Goal: Obtain resource: Obtain resource

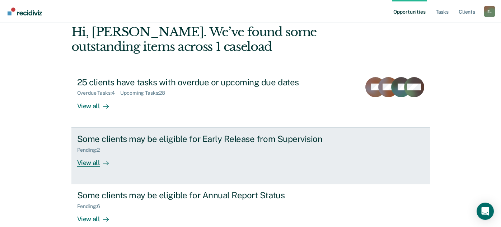
scroll to position [48, 0]
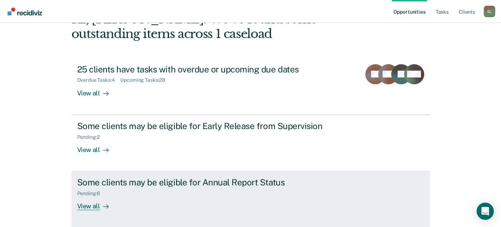
click at [100, 207] on div at bounding box center [104, 206] width 9 height 8
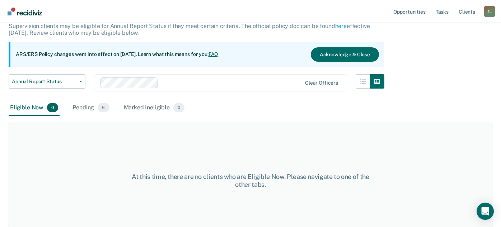
scroll to position [59, 0]
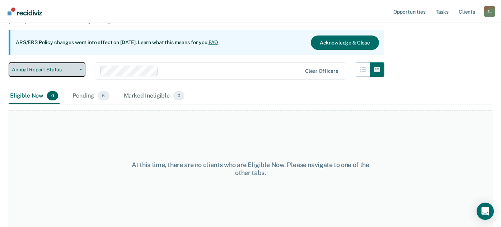
drag, startPoint x: 52, startPoint y: 69, endPoint x: 44, endPoint y: 84, distance: 17.0
click at [52, 69] on span "Annual Report Status" at bounding box center [44, 70] width 65 height 6
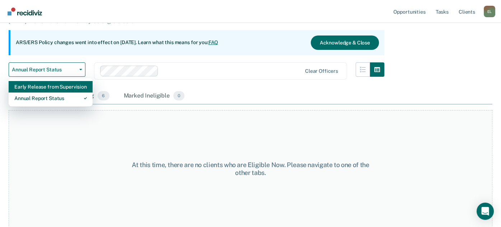
click at [47, 87] on div "Early Release from Supervision" at bounding box center [50, 86] width 72 height 11
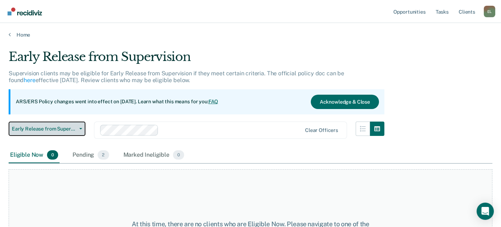
scroll to position [59, 0]
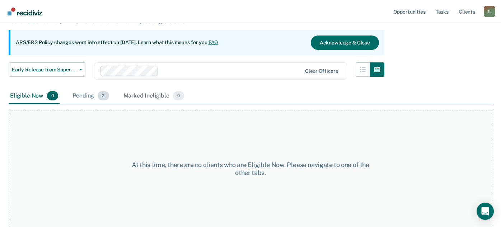
click at [85, 100] on div "Pending 2" at bounding box center [90, 96] width 39 height 16
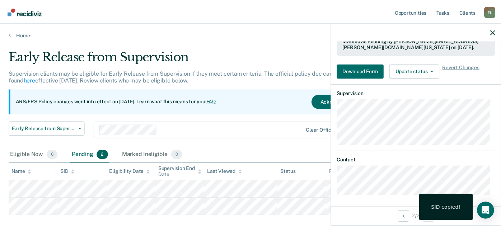
scroll to position [195, 0]
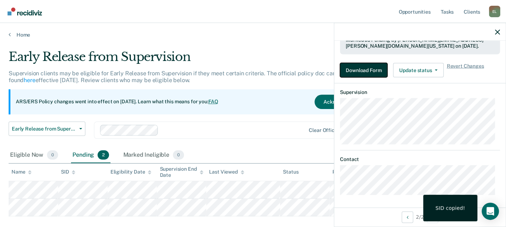
click at [372, 72] on button "Download Form" at bounding box center [363, 70] width 47 height 14
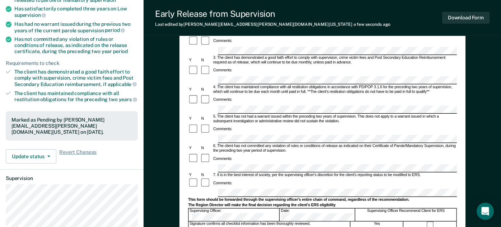
scroll to position [119, 0]
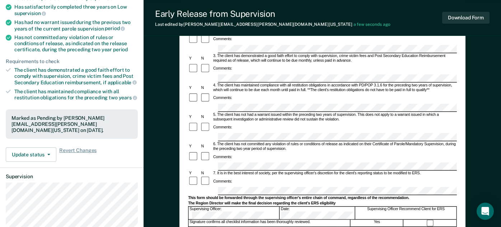
click at [233, 176] on div "Comments:" at bounding box center [322, 181] width 269 height 11
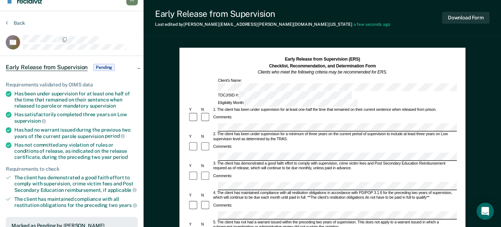
scroll to position [0, 0]
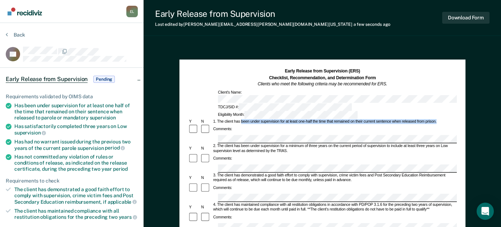
drag, startPoint x: 241, startPoint y: 105, endPoint x: 436, endPoint y: 106, distance: 194.7
click at [436, 119] on div "1. The client has been under supervision for at least one-half the time that re…" at bounding box center [334, 121] width 245 height 5
copy div "been under supervision for at least one-half the time that remained on their cu…"
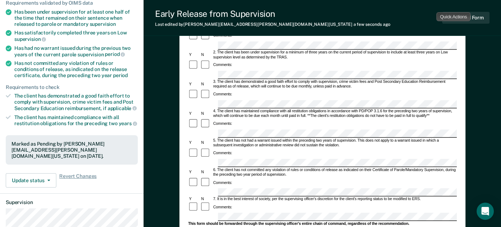
scroll to position [81, 0]
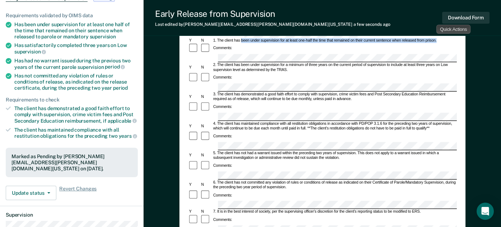
click at [244, 214] on div "Comments:" at bounding box center [322, 219] width 269 height 11
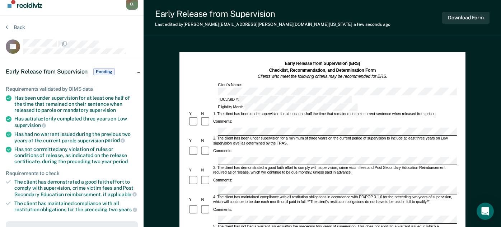
scroll to position [0, 0]
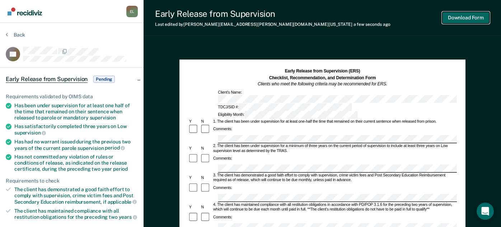
click at [467, 16] on button "Download Form" at bounding box center [465, 18] width 47 height 12
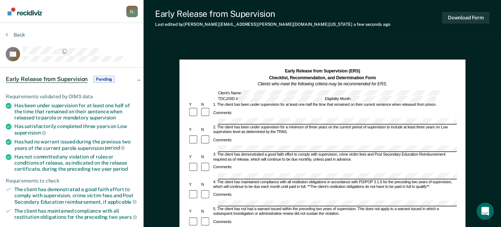
click at [317, 32] on div "Early Release from Supervision Last edited by Emerson.Lacy@tdcj.texas.gov a few…" at bounding box center [321, 18] width 357 height 36
click at [16, 38] on div "Back" at bounding box center [72, 39] width 132 height 15
click at [16, 34] on button "Back" at bounding box center [15, 35] width 19 height 6
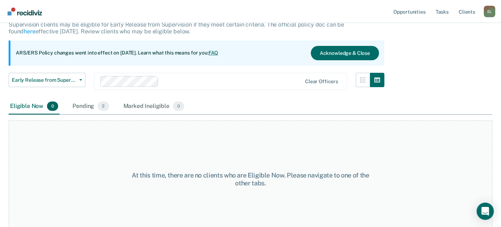
scroll to position [59, 0]
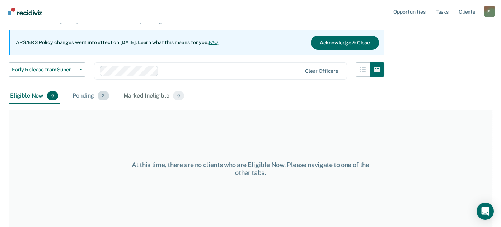
click at [86, 94] on div "Pending 2" at bounding box center [90, 96] width 39 height 16
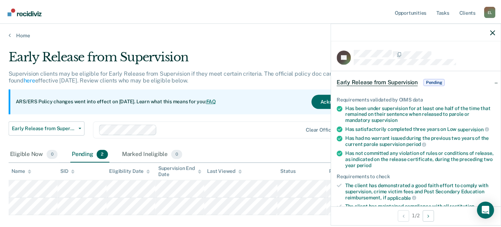
scroll to position [195, 0]
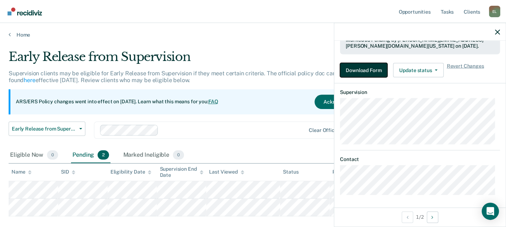
click at [367, 69] on button "Download Form" at bounding box center [363, 70] width 47 height 14
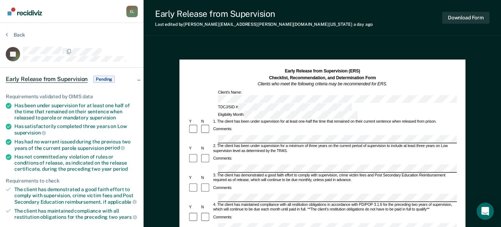
click at [213, 135] on div at bounding box center [322, 139] width 269 height 8
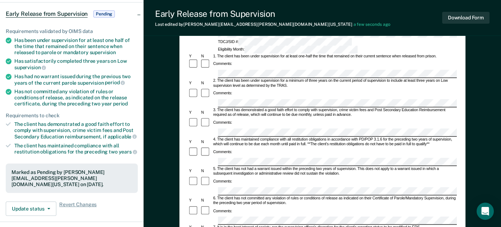
scroll to position [60, 0]
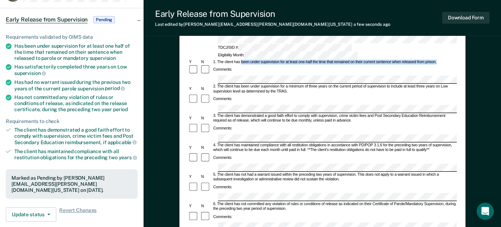
drag, startPoint x: 241, startPoint y: 46, endPoint x: 440, endPoint y: 45, distance: 198.6
click at [440, 60] on div "1. The client has been under supervision for at least one-half the time that re…" at bounding box center [334, 62] width 245 height 5
copy div "been under supervision for at least one-half the time that remained on their cu…"
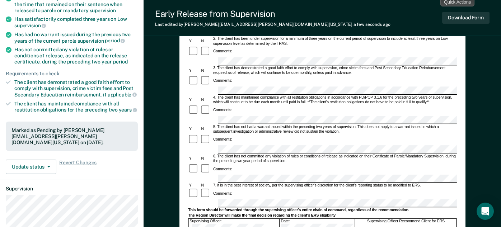
scroll to position [119, 0]
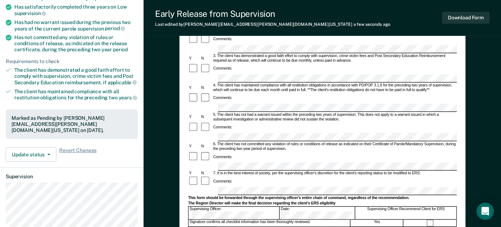
click at [248, 176] on div "Comments:" at bounding box center [322, 181] width 269 height 11
drag, startPoint x: 466, startPoint y: 19, endPoint x: 439, endPoint y: 20, distance: 27.3
click at [466, 18] on button "Download Form" at bounding box center [465, 18] width 47 height 12
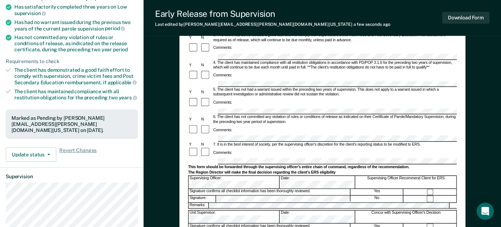
scroll to position [0, 0]
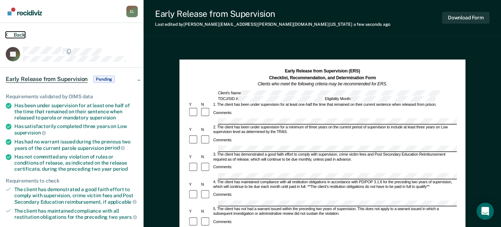
click at [12, 35] on button "Back" at bounding box center [15, 35] width 19 height 6
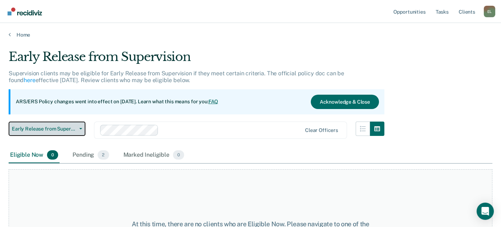
click at [38, 131] on span "Early Release from Supervision" at bounding box center [44, 129] width 65 height 6
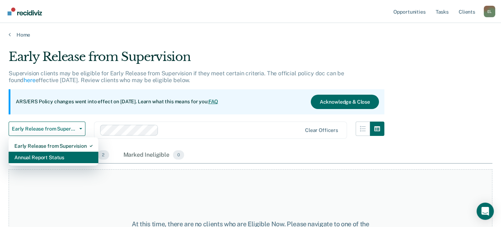
click at [34, 153] on div "Annual Report Status" at bounding box center [53, 157] width 78 height 11
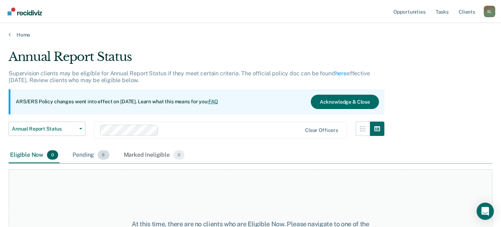
click at [87, 152] on div "Pending 6" at bounding box center [90, 155] width 39 height 16
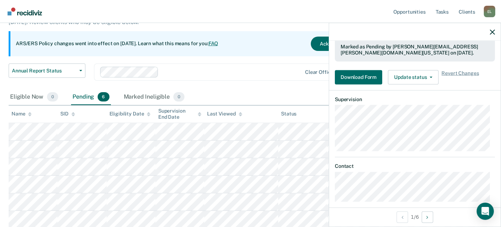
scroll to position [153, 0]
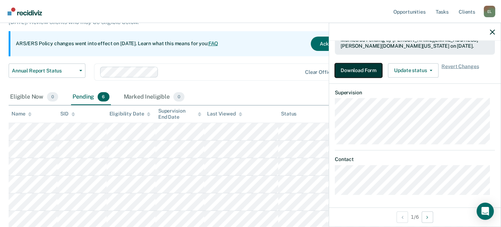
click at [354, 71] on button "Download Form" at bounding box center [358, 70] width 47 height 14
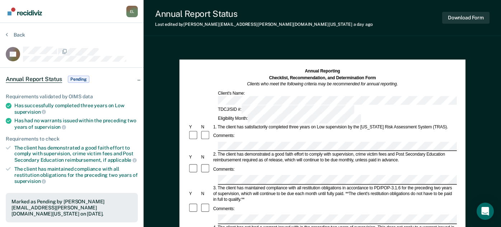
click at [273, 130] on div "Comments:" at bounding box center [322, 135] width 269 height 11
click at [206, 142] on div at bounding box center [322, 146] width 269 height 9
click at [462, 15] on button "Download Form" at bounding box center [465, 18] width 47 height 12
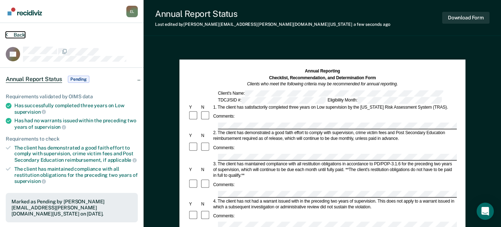
click at [20, 34] on button "Back" at bounding box center [15, 35] width 19 height 6
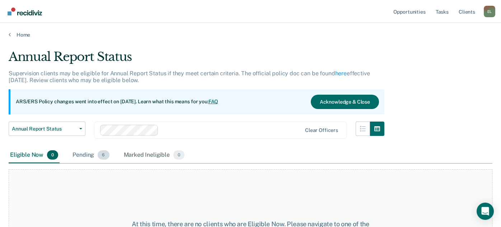
click at [89, 159] on div "Pending 6" at bounding box center [90, 155] width 39 height 16
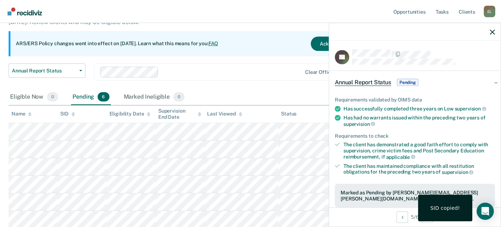
scroll to position [153, 0]
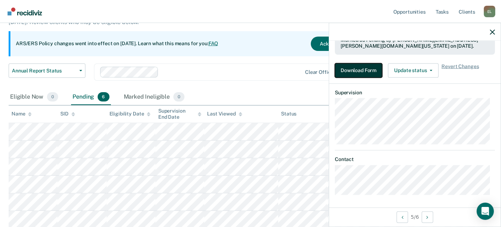
click at [354, 69] on button "Download Form" at bounding box center [358, 70] width 47 height 14
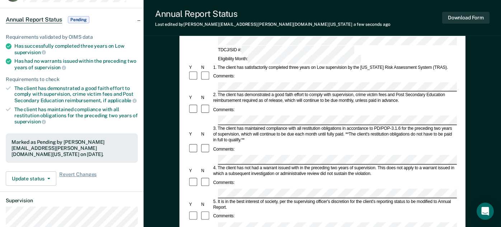
scroll to position [119, 0]
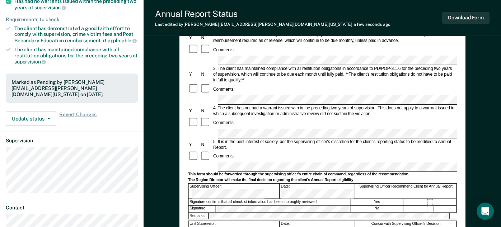
click at [245, 151] on div "Comments:" at bounding box center [322, 156] width 269 height 11
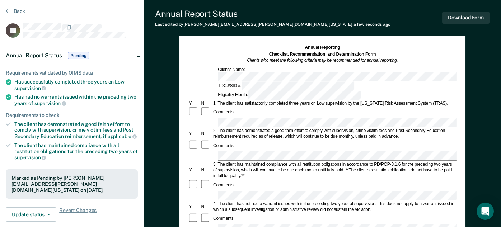
scroll to position [0, 0]
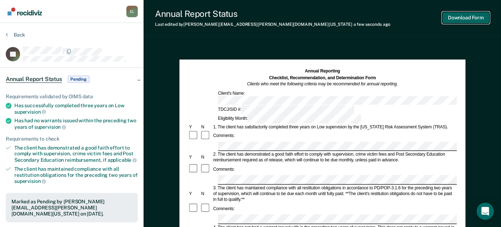
click at [457, 20] on button "Download Form" at bounding box center [465, 18] width 47 height 12
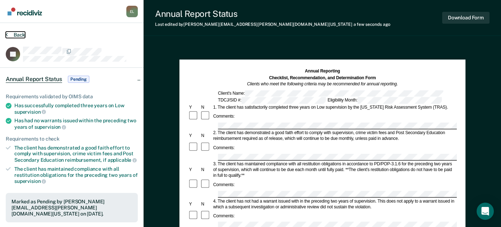
click at [14, 34] on button "Back" at bounding box center [15, 35] width 19 height 6
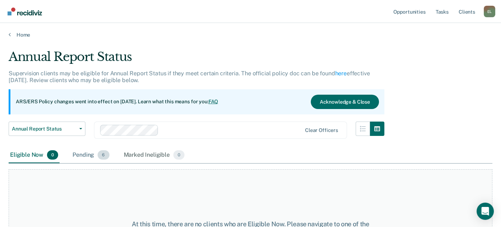
click at [85, 152] on div "Pending 6" at bounding box center [90, 155] width 39 height 16
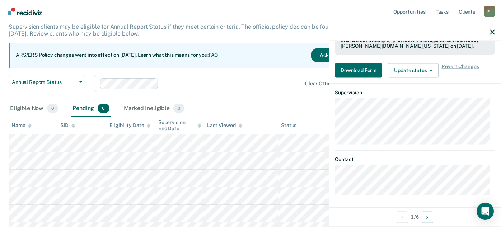
scroll to position [58, 0]
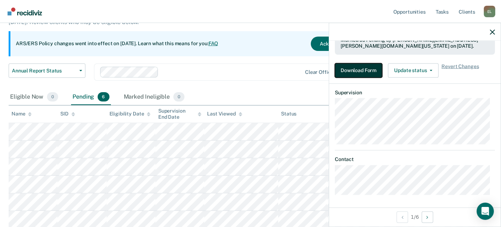
click at [360, 72] on button "Download Form" at bounding box center [358, 70] width 47 height 14
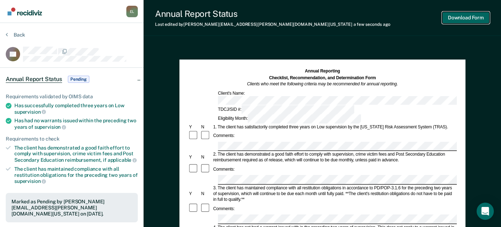
click at [454, 22] on button "Download Form" at bounding box center [465, 18] width 47 height 12
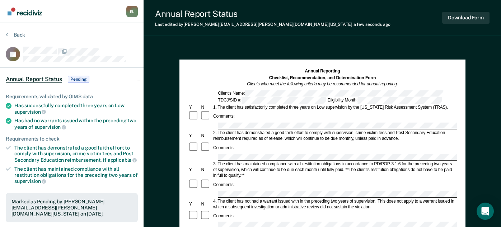
drag, startPoint x: 221, startPoint y: 34, endPoint x: 205, endPoint y: 34, distance: 15.4
click at [221, 34] on div "Annual Report Status Last edited by [PERSON_NAME][EMAIL_ADDRESS][PERSON_NAME][D…" at bounding box center [321, 18] width 357 height 36
click at [7, 33] on icon at bounding box center [7, 35] width 2 height 6
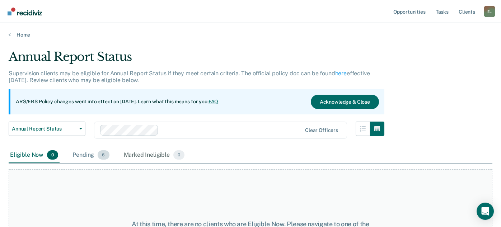
click at [96, 156] on div "Pending 6" at bounding box center [90, 155] width 39 height 16
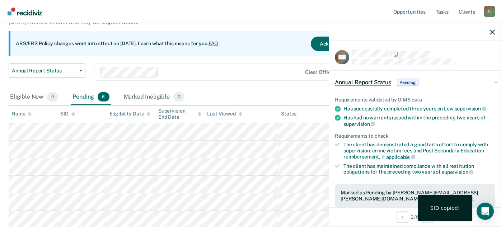
scroll to position [153, 0]
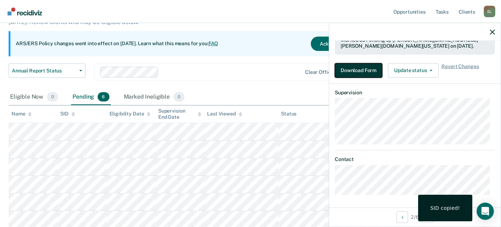
click at [359, 71] on button "Download Form" at bounding box center [358, 70] width 47 height 14
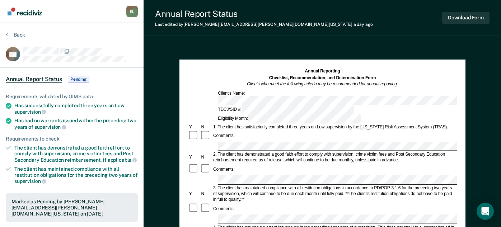
click at [277, 152] on div "2. The client has demonstrated a good faith effort to comply with supervision, …" at bounding box center [334, 157] width 245 height 11
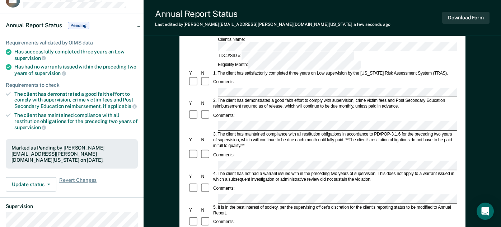
scroll to position [60, 0]
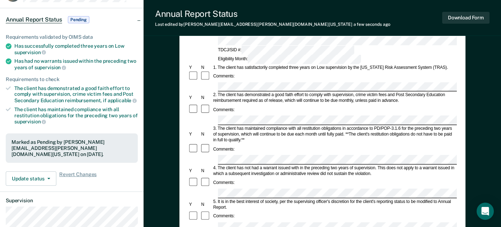
click at [250, 210] on div "Comments:" at bounding box center [322, 215] width 269 height 11
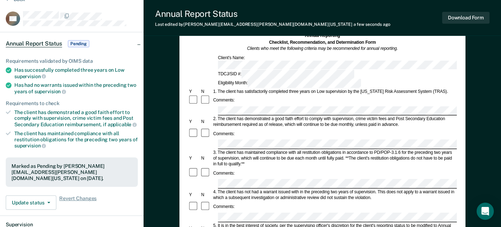
scroll to position [0, 0]
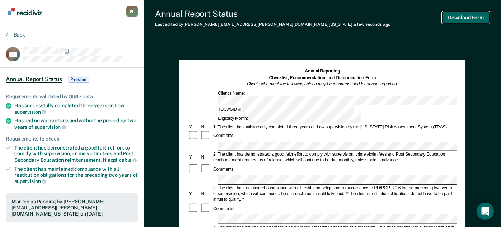
click at [470, 20] on button "Download Form" at bounding box center [465, 18] width 47 height 12
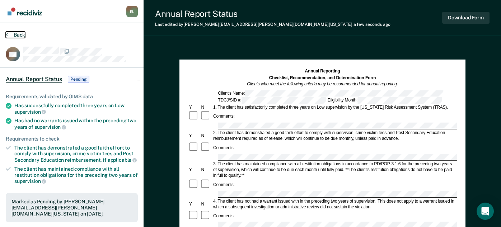
click at [15, 35] on button "Back" at bounding box center [15, 35] width 19 height 6
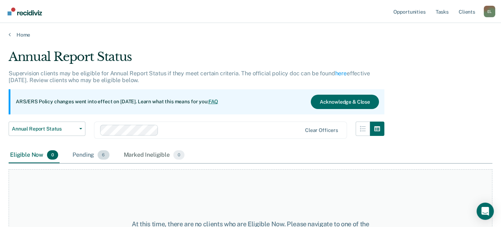
click at [79, 154] on div "Pending 6" at bounding box center [90, 155] width 39 height 16
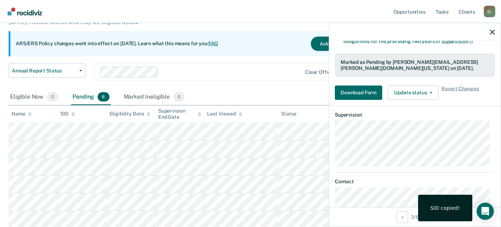
scroll to position [153, 0]
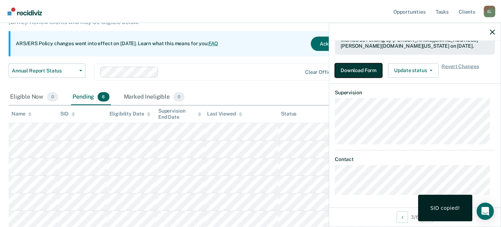
click at [356, 70] on button "Download Form" at bounding box center [358, 70] width 47 height 14
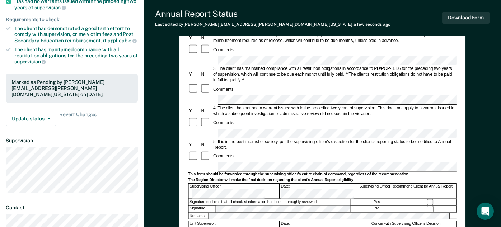
scroll to position [60, 0]
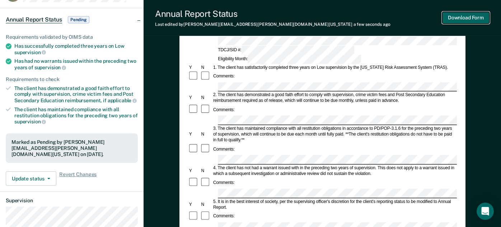
click at [468, 17] on button "Download Form" at bounding box center [465, 18] width 47 height 12
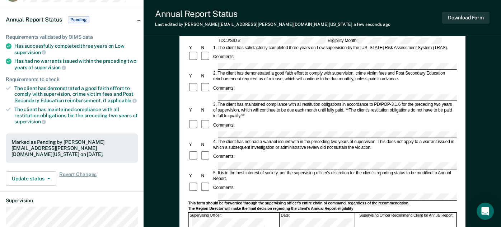
scroll to position [0, 0]
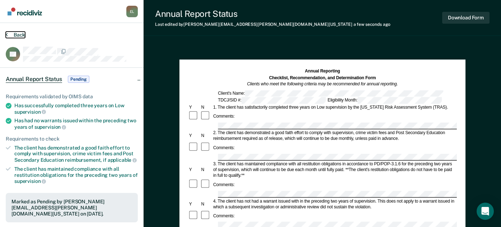
click at [14, 34] on button "Back" at bounding box center [15, 35] width 19 height 6
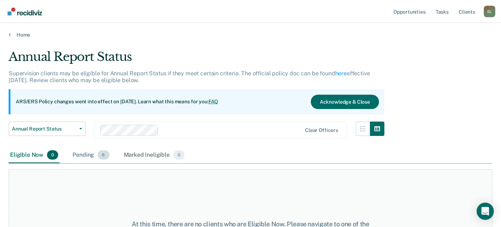
click at [81, 153] on div "Pending 6" at bounding box center [90, 155] width 39 height 16
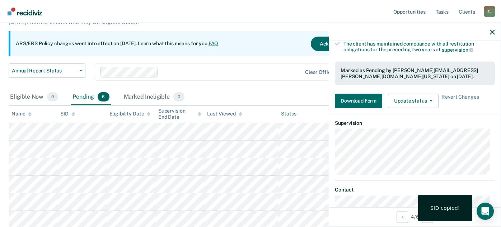
scroll to position [153, 0]
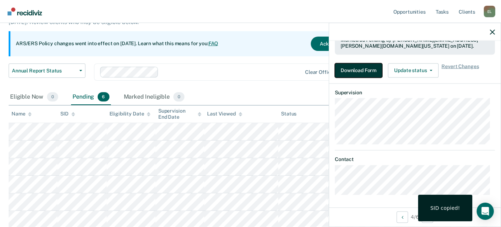
click at [360, 68] on button "Download Form" at bounding box center [358, 70] width 47 height 14
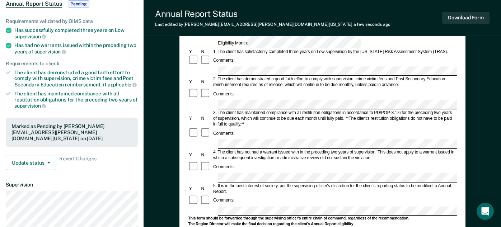
scroll to position [81, 0]
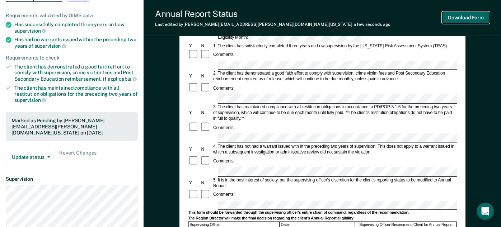
click at [455, 19] on button "Download Form" at bounding box center [465, 18] width 47 height 12
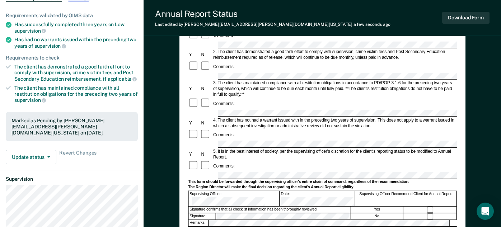
scroll to position [0, 0]
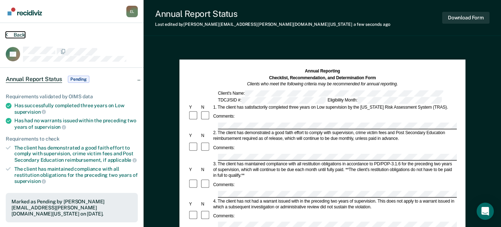
click at [20, 34] on button "Back" at bounding box center [15, 35] width 19 height 6
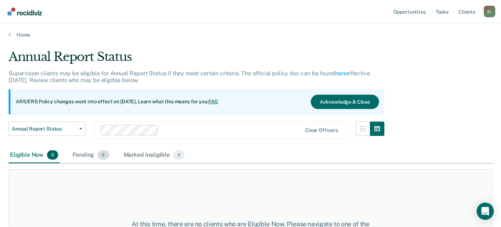
click at [96, 155] on div "Pending 6" at bounding box center [90, 155] width 39 height 16
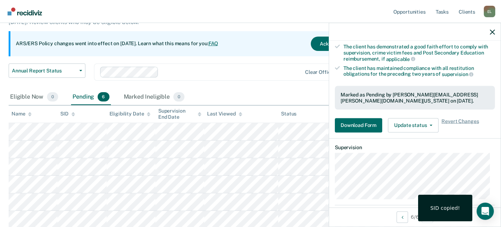
scroll to position [153, 0]
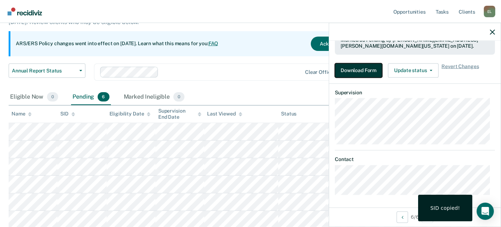
click at [362, 72] on button "Download Form" at bounding box center [358, 70] width 47 height 14
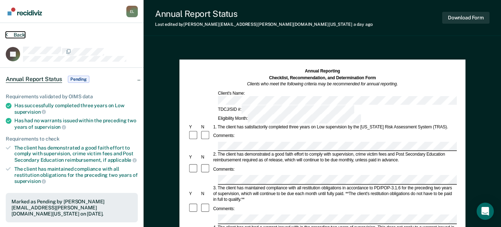
click at [7, 34] on icon at bounding box center [7, 35] width 2 height 6
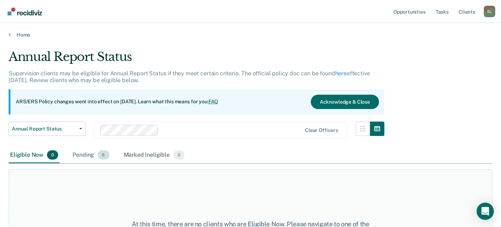
click at [80, 153] on div "Pending 6" at bounding box center [90, 155] width 39 height 16
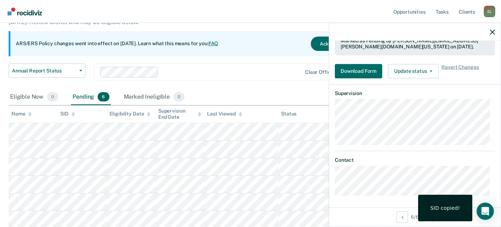
scroll to position [153, 0]
click at [357, 75] on button "Download Form" at bounding box center [358, 70] width 47 height 14
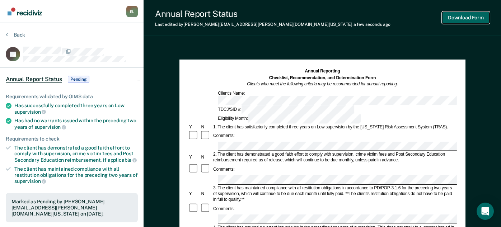
click at [464, 18] on button "Download Form" at bounding box center [465, 18] width 47 height 12
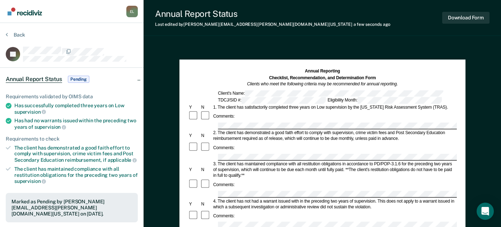
click at [329, 9] on div "Annual Report Status Last edited by [PERSON_NAME][EMAIL_ADDRESS][PERSON_NAME][D…" at bounding box center [321, 18] width 357 height 36
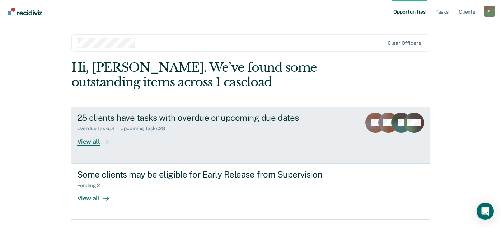
scroll to position [48, 0]
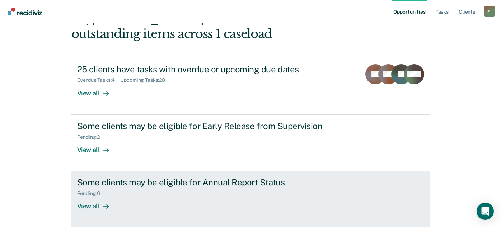
click at [94, 207] on div "View all" at bounding box center [97, 203] width 40 height 14
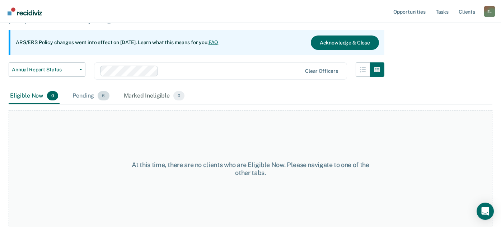
click at [84, 95] on div "Pending 6" at bounding box center [90, 96] width 39 height 16
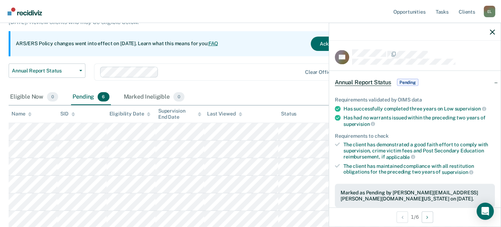
scroll to position [153, 0]
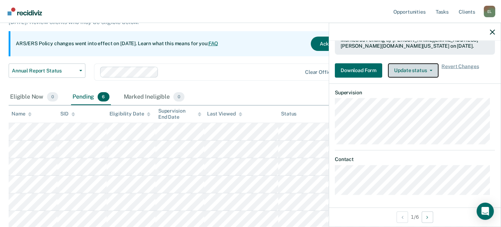
click at [404, 69] on button "Update status" at bounding box center [413, 70] width 51 height 14
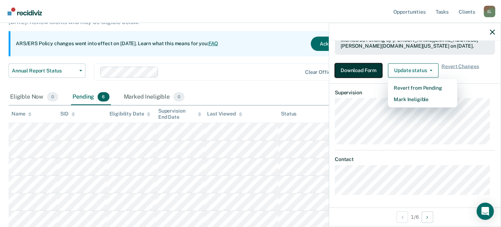
click at [357, 67] on button "Download Form" at bounding box center [358, 70] width 47 height 14
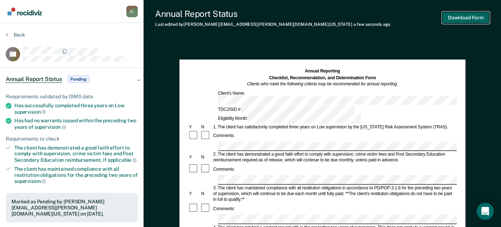
click at [460, 19] on button "Download Form" at bounding box center [465, 18] width 47 height 12
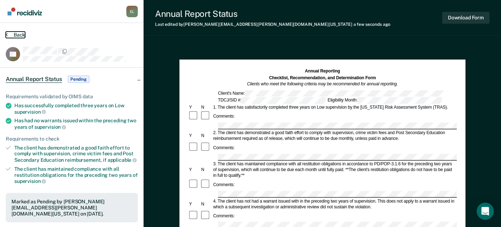
click at [10, 33] on button "Back" at bounding box center [15, 35] width 19 height 6
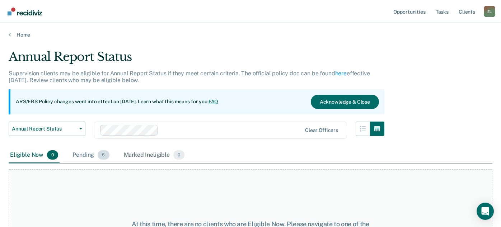
click at [82, 157] on div "Pending 6" at bounding box center [90, 155] width 39 height 16
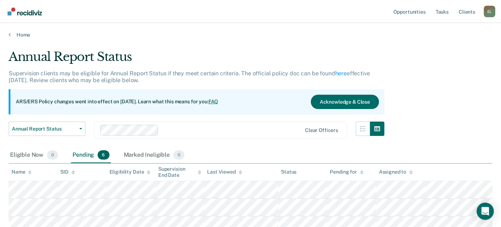
scroll to position [58, 0]
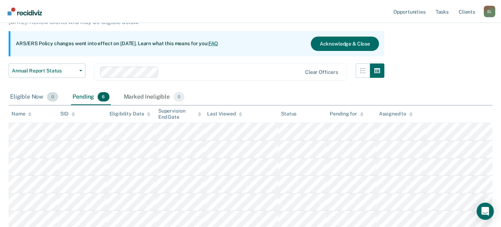
click at [31, 99] on div "Eligible Now 0" at bounding box center [34, 97] width 51 height 16
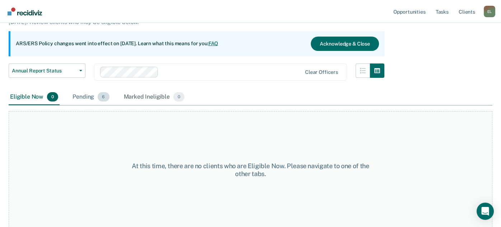
click at [81, 97] on div "Pending 6" at bounding box center [90, 97] width 39 height 16
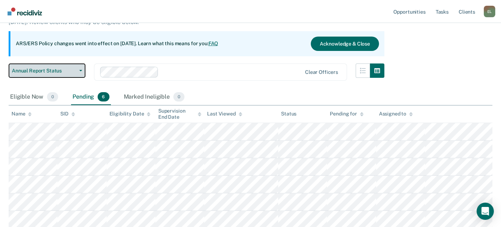
click at [49, 74] on button "Annual Report Status" at bounding box center [47, 70] width 77 height 14
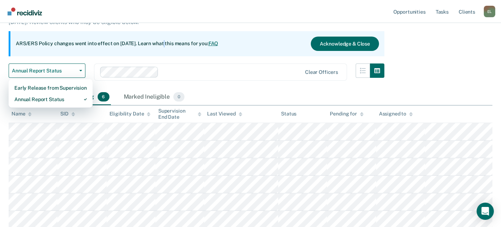
click at [159, 50] on div "ARS/ERS Policy changes went into effect on [DATE]. Learn what this means for yo…" at bounding box center [196, 43] width 375 height 25
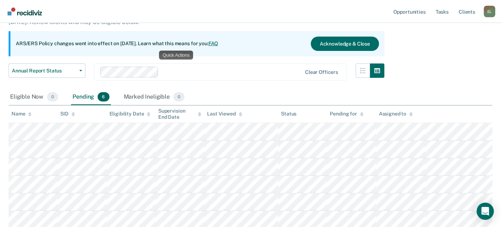
click at [109, 96] on div "Pending 6" at bounding box center [90, 97] width 39 height 16
click at [77, 97] on div "Pending 6" at bounding box center [90, 97] width 39 height 16
click at [259, 85] on div "Annual Report Status Early Release from Supervision Annual Report Status Clear …" at bounding box center [196, 76] width 375 height 26
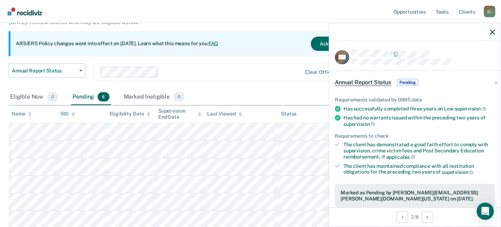
scroll to position [153, 0]
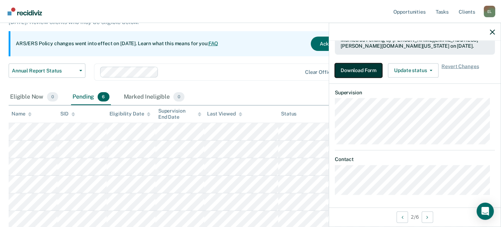
click at [361, 67] on button "Download Form" at bounding box center [358, 70] width 47 height 14
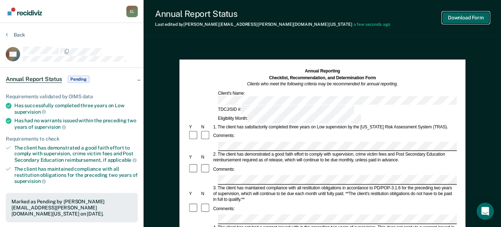
click at [466, 20] on button "Download Form" at bounding box center [465, 18] width 47 height 12
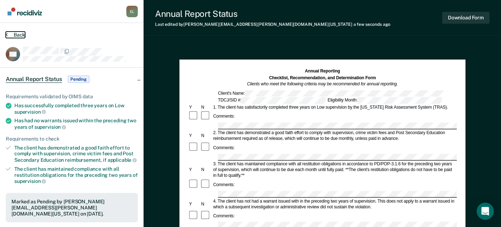
click at [20, 33] on button "Back" at bounding box center [15, 35] width 19 height 6
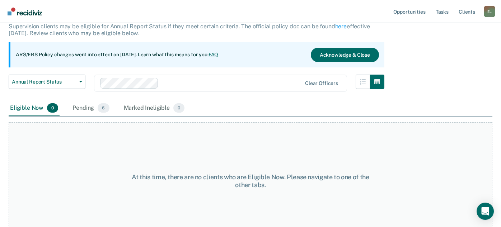
scroll to position [59, 0]
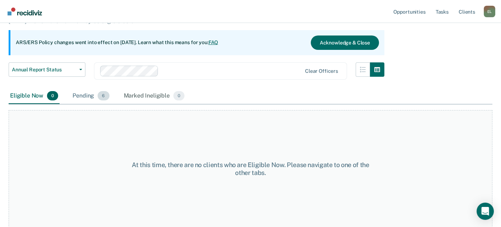
click at [92, 91] on div "Pending 6" at bounding box center [90, 96] width 39 height 16
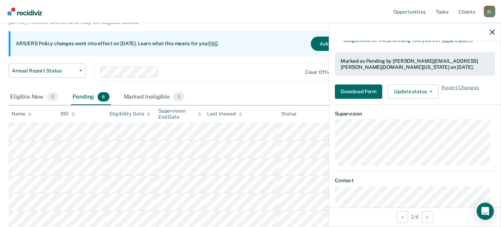
scroll to position [153, 0]
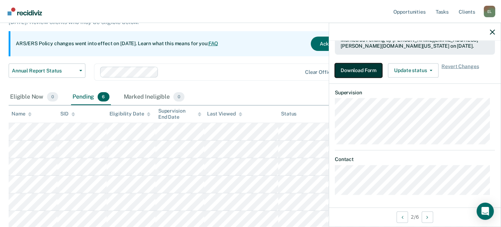
click at [367, 71] on button "Download Form" at bounding box center [358, 70] width 47 height 14
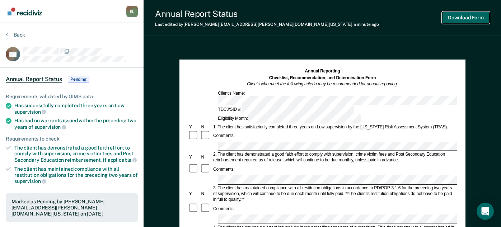
click at [459, 16] on button "Download Form" at bounding box center [465, 18] width 47 height 12
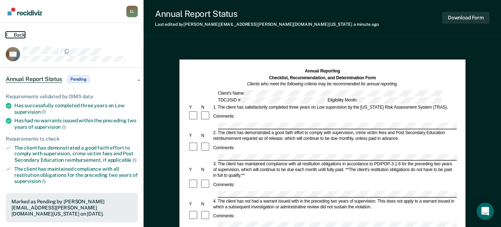
click at [15, 34] on button "Back" at bounding box center [15, 35] width 19 height 6
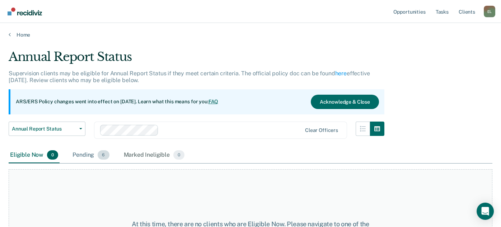
click at [82, 154] on div "Pending 6" at bounding box center [90, 155] width 39 height 16
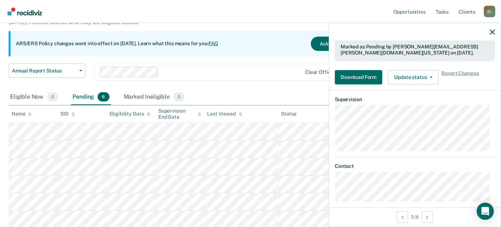
scroll to position [153, 0]
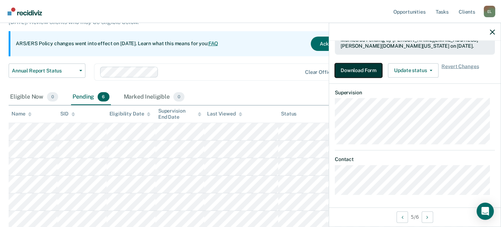
click at [357, 67] on button "Download Form" at bounding box center [358, 70] width 47 height 14
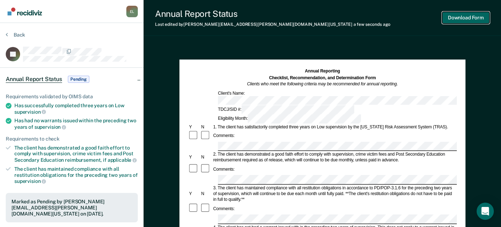
click at [477, 16] on button "Download Form" at bounding box center [465, 18] width 47 height 12
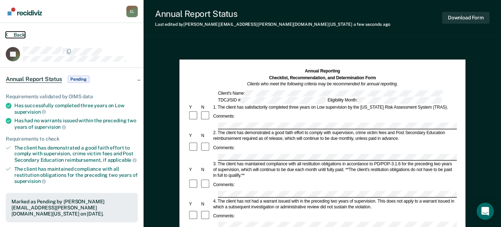
click at [16, 33] on button "Back" at bounding box center [15, 35] width 19 height 6
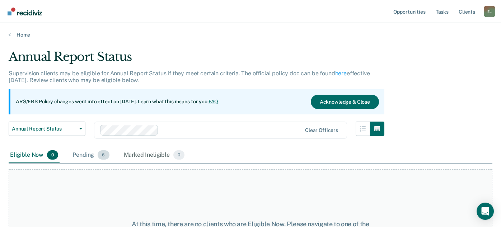
click at [90, 156] on div "Pending 6" at bounding box center [90, 155] width 39 height 16
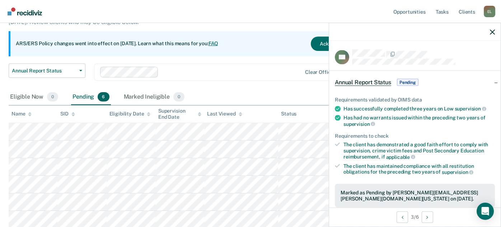
scroll to position [119, 0]
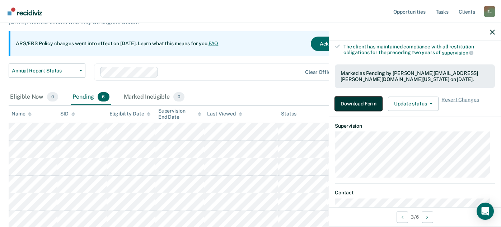
click at [348, 107] on button "Download Form" at bounding box center [358, 103] width 47 height 14
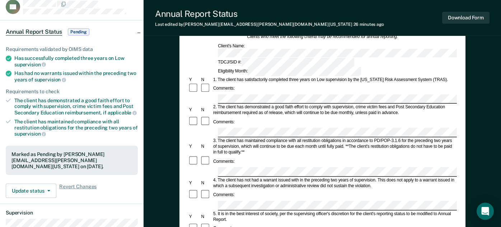
scroll to position [60, 0]
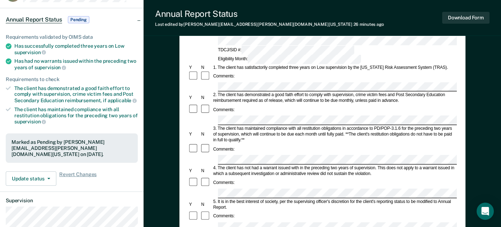
click at [207, 210] on div at bounding box center [206, 215] width 12 height 11
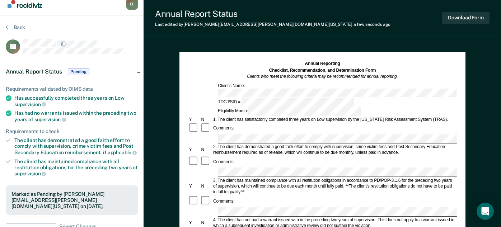
scroll to position [0, 0]
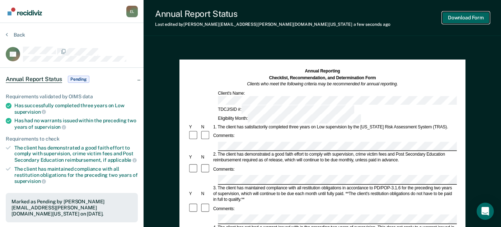
click at [464, 18] on button "Download Form" at bounding box center [465, 18] width 47 height 12
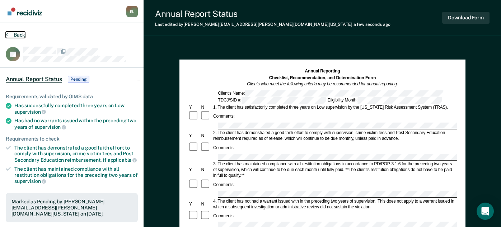
click at [11, 34] on button "Back" at bounding box center [15, 35] width 19 height 6
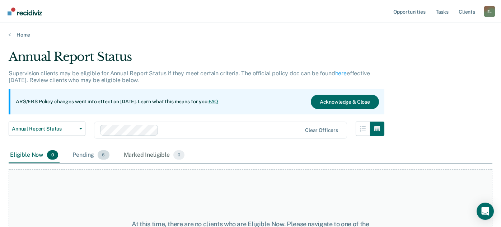
click at [89, 154] on div "Pending 6" at bounding box center [90, 155] width 39 height 16
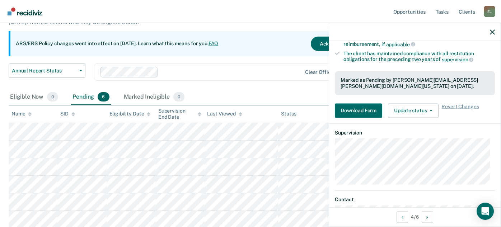
scroll to position [153, 0]
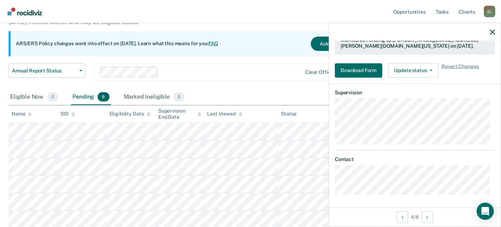
click at [353, 79] on div "Requirements validated by OIMS data Has successfully completed three years on L…" at bounding box center [414, 7] width 171 height 151
click at [355, 70] on button "Download Form" at bounding box center [358, 70] width 47 height 14
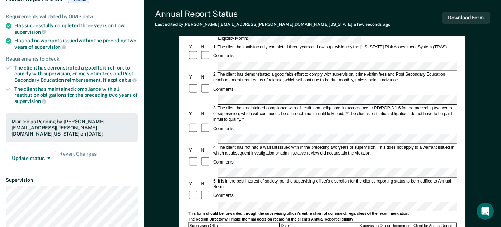
scroll to position [22, 0]
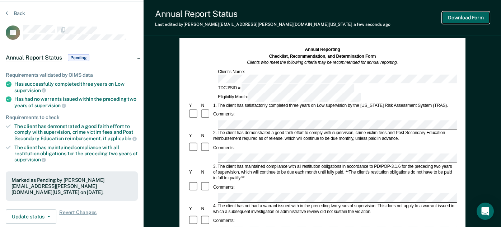
click at [468, 18] on button "Download Form" at bounding box center [465, 18] width 47 height 12
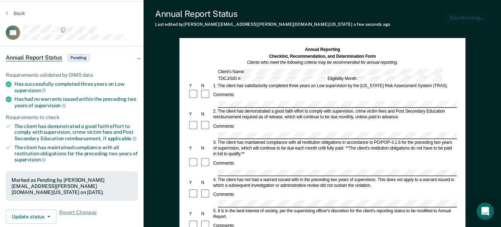
scroll to position [0, 0]
click at [290, 10] on div "Annual Report Status Last edited by [PERSON_NAME][EMAIL_ADDRESS][PERSON_NAME][D…" at bounding box center [321, 18] width 357 height 36
click at [15, 12] on button "Back" at bounding box center [15, 13] width 19 height 6
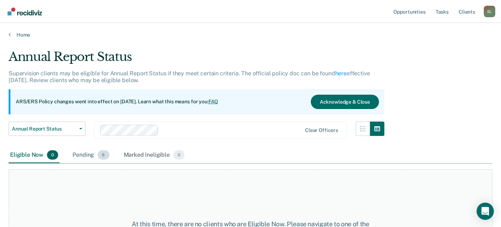
drag, startPoint x: 92, startPoint y: 155, endPoint x: 88, endPoint y: 156, distance: 4.4
click at [93, 155] on div "Pending 6" at bounding box center [90, 155] width 39 height 16
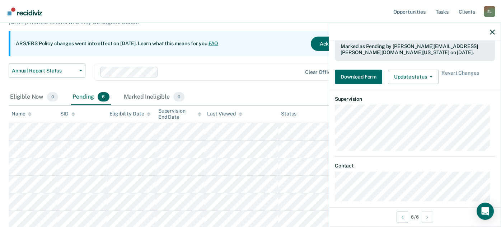
scroll to position [153, 0]
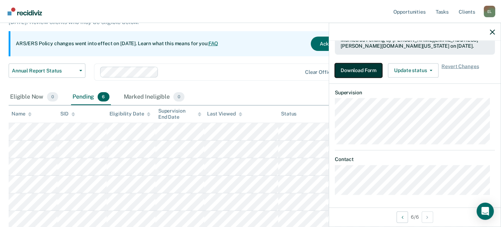
click at [367, 75] on button "Download Form" at bounding box center [358, 70] width 47 height 14
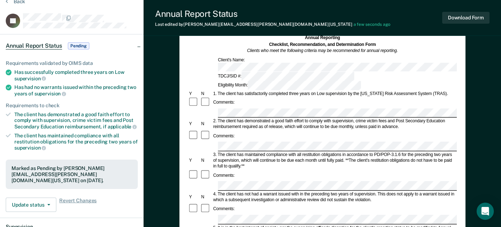
scroll to position [22, 0]
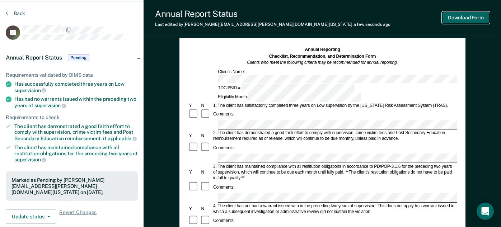
click at [458, 18] on button "Download Form" at bounding box center [465, 18] width 47 height 12
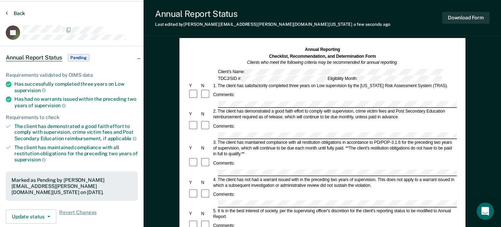
click at [19, 13] on button "Back" at bounding box center [15, 13] width 19 height 6
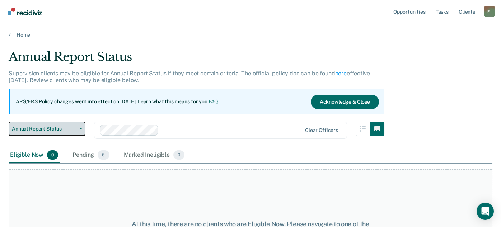
click at [51, 131] on span "Annual Report Status" at bounding box center [44, 129] width 65 height 6
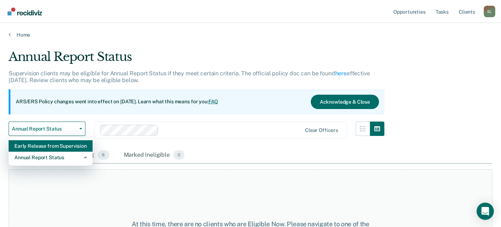
click at [47, 148] on div "Early Release from Supervision" at bounding box center [50, 145] width 72 height 11
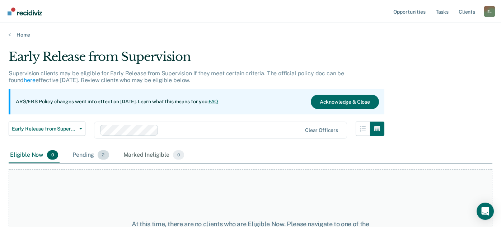
click at [99, 153] on span "2" at bounding box center [103, 154] width 11 height 9
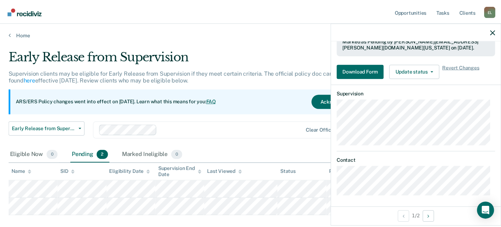
scroll to position [195, 0]
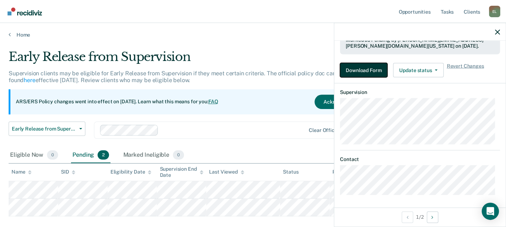
click at [358, 68] on button "Download Form" at bounding box center [363, 70] width 47 height 14
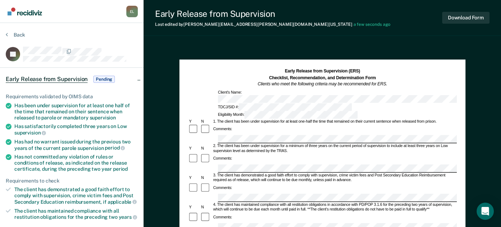
click at [213, 135] on div at bounding box center [322, 139] width 269 height 8
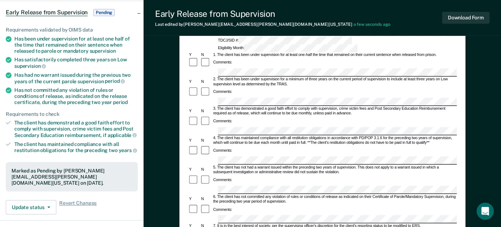
scroll to position [119, 0]
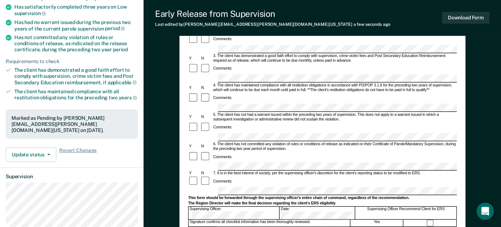
click at [216, 187] on div at bounding box center [322, 191] width 269 height 8
click at [187, 177] on div "Early Release from Supervision (ERS) Checklist, Recommendation, and Determinati…" at bounding box center [322, 126] width 286 height 373
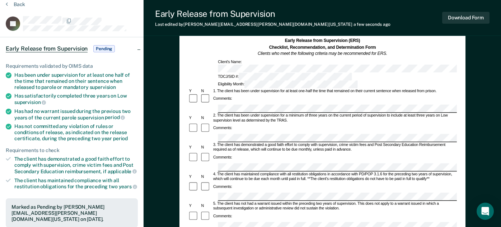
scroll to position [0, 0]
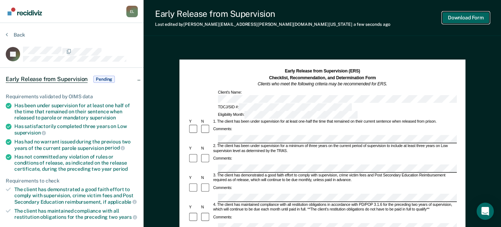
click at [470, 19] on button "Download Form" at bounding box center [465, 18] width 47 height 12
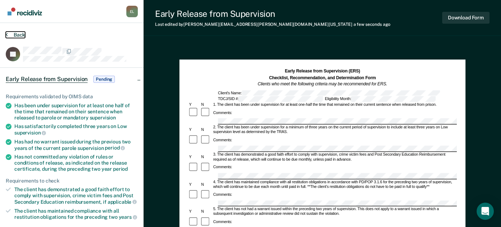
click at [16, 36] on button "Back" at bounding box center [15, 35] width 19 height 6
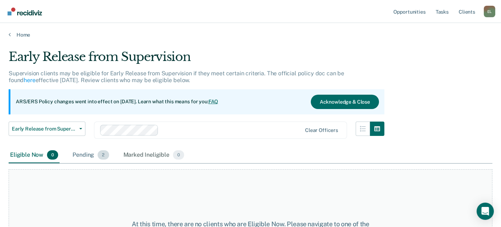
click at [93, 151] on div "Pending 2" at bounding box center [90, 155] width 39 height 16
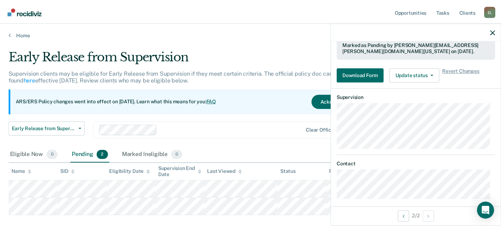
scroll to position [195, 0]
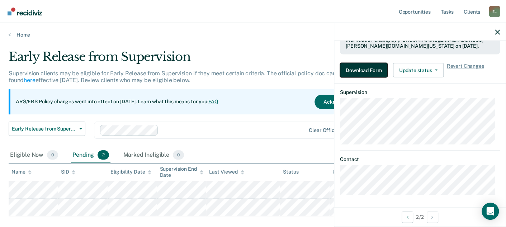
click at [361, 69] on button "Download Form" at bounding box center [363, 70] width 47 height 14
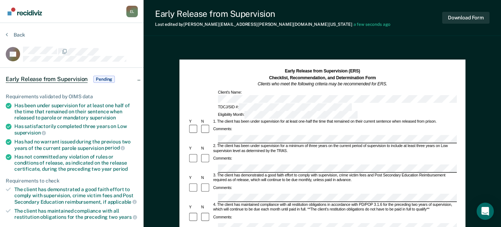
click at [456, 26] on div "Download Form" at bounding box center [465, 18] width 47 height 18
click at [465, 16] on button "Download Form" at bounding box center [465, 18] width 47 height 12
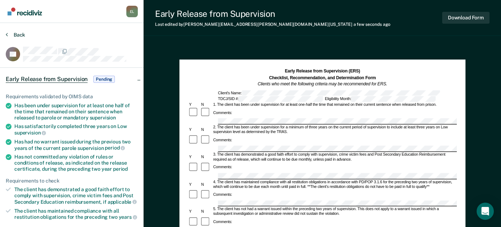
click at [18, 35] on button "Back" at bounding box center [15, 35] width 19 height 6
